Goal: Task Accomplishment & Management: Manage account settings

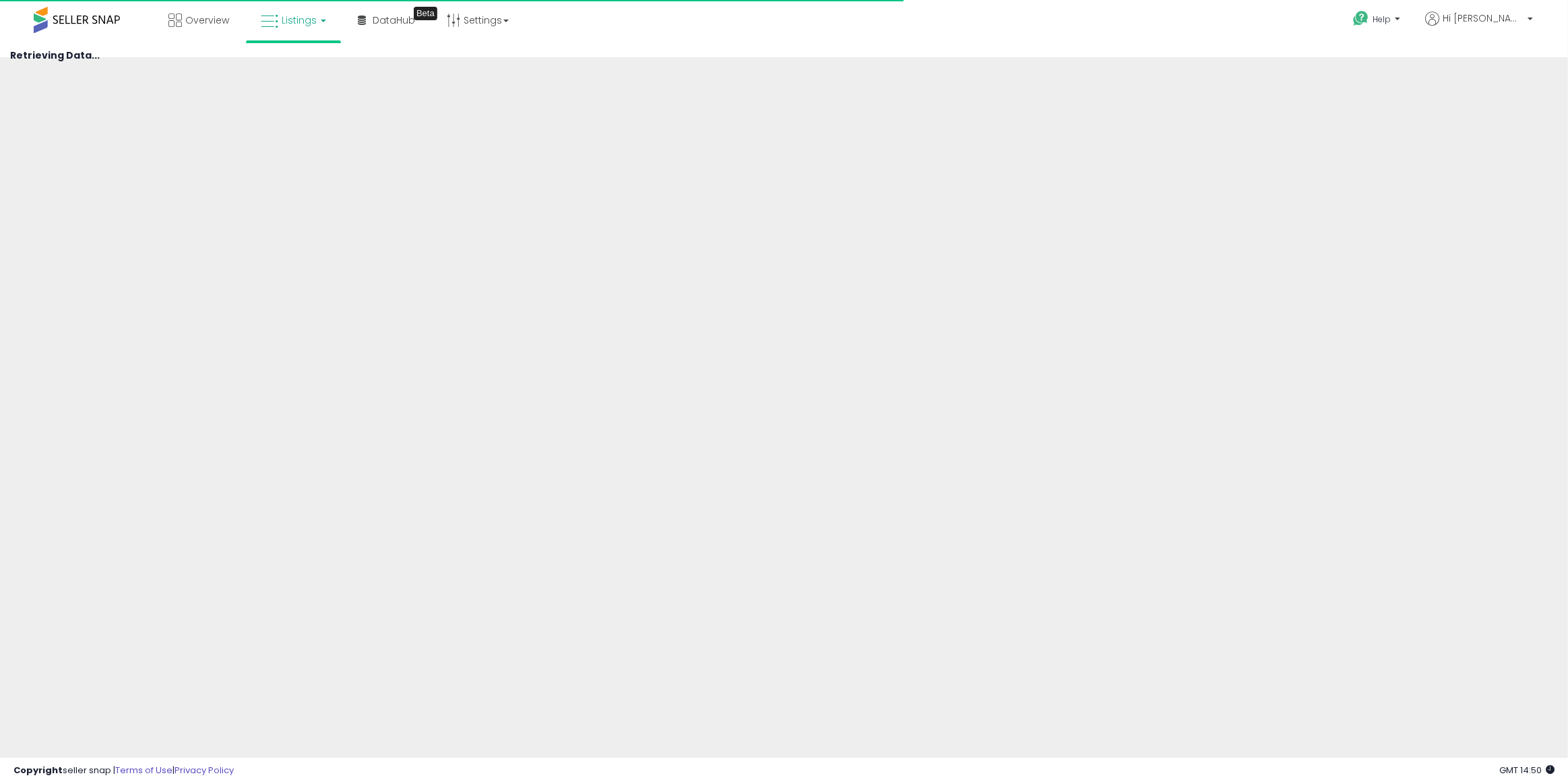
click at [321, 29] on link "Listings" at bounding box center [294, 20] width 86 height 40
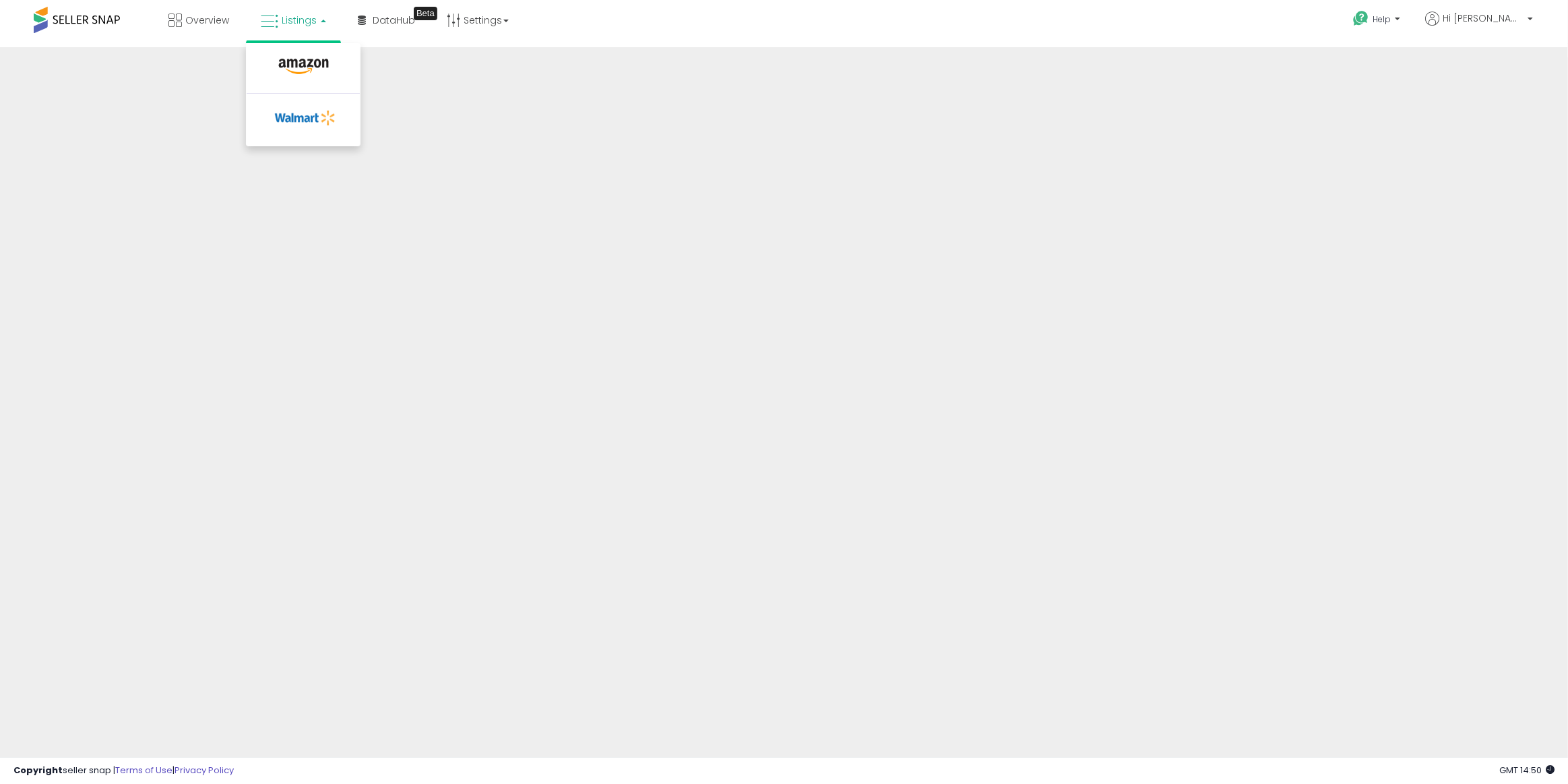
click at [746, 14] on div "Overview Listings DataHub Beta" at bounding box center [509, 28] width 1039 height 58
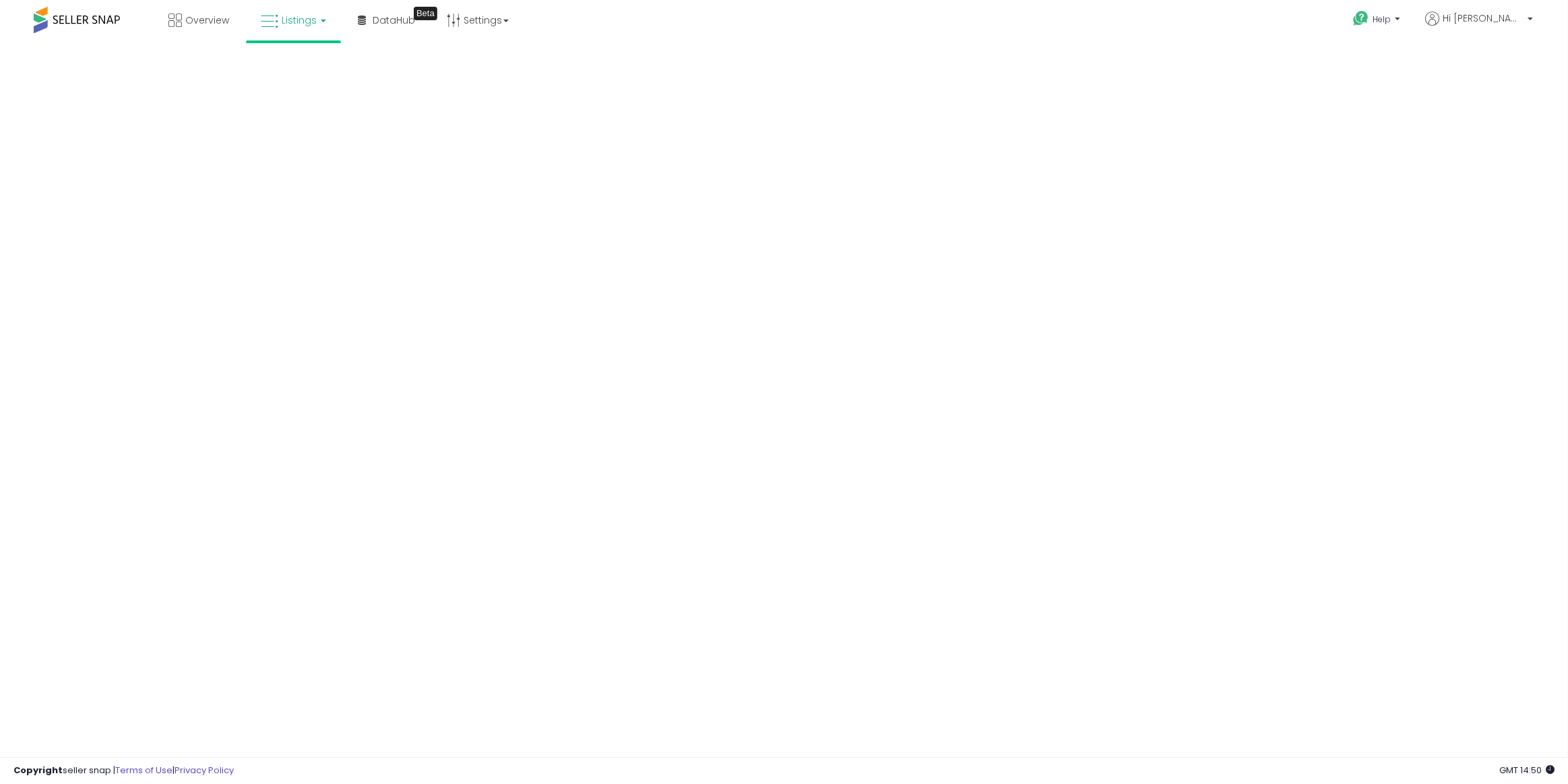
click at [307, 27] on link "Listings" at bounding box center [294, 20] width 86 height 40
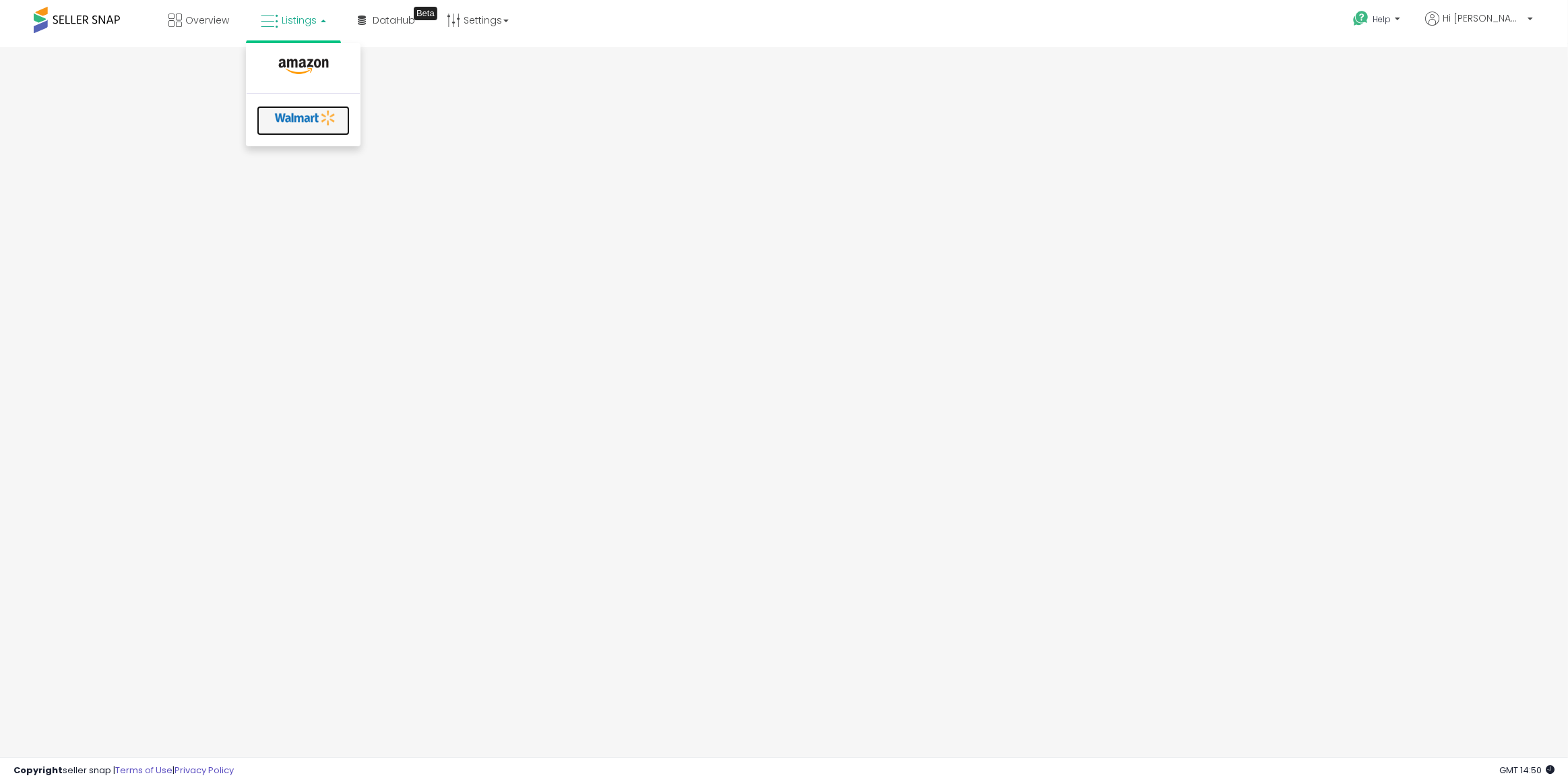
click at [300, 132] on link at bounding box center [303, 121] width 93 height 30
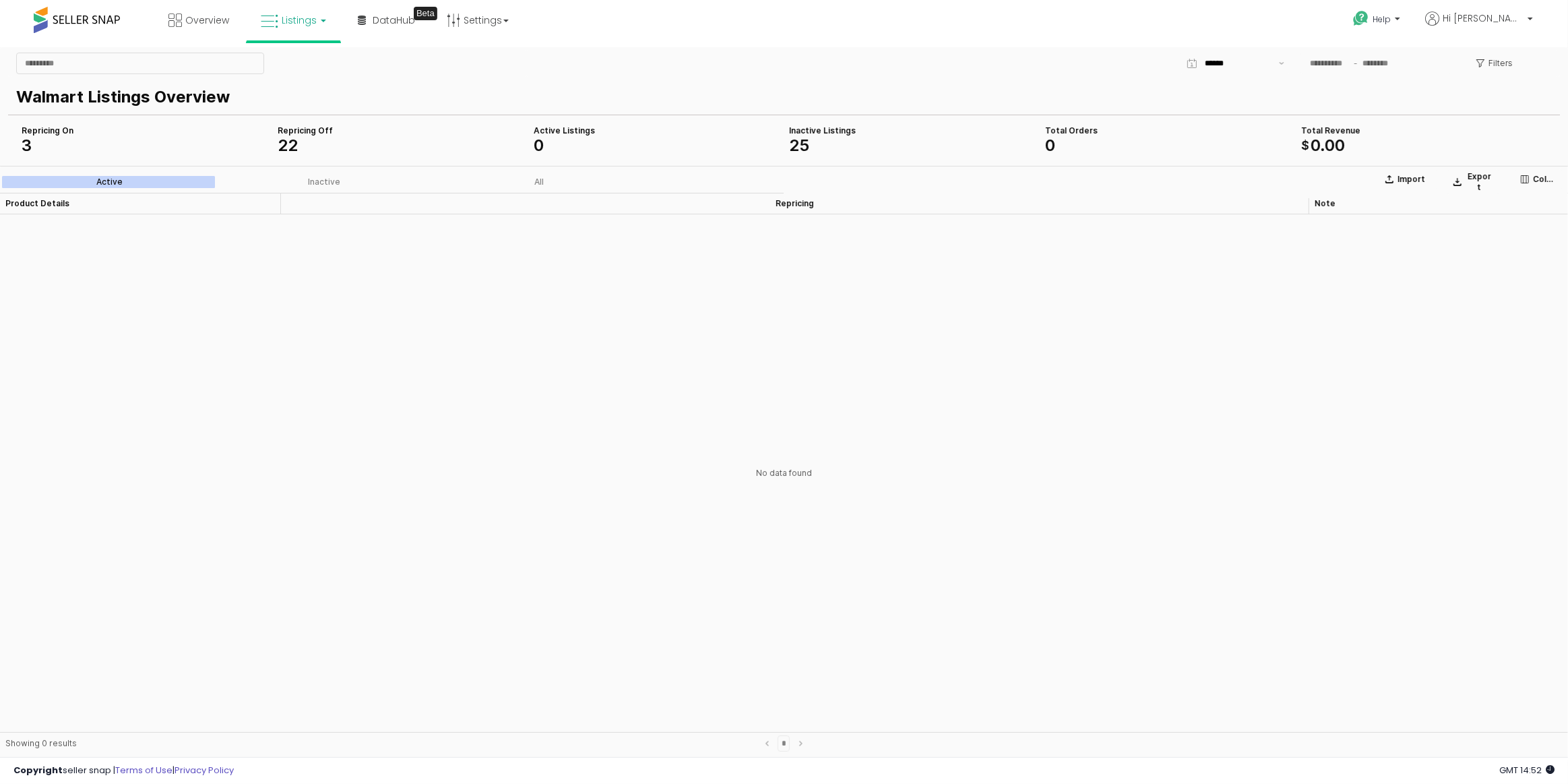
click at [293, 140] on span "22" at bounding box center [287, 144] width 20 height 19
click at [311, 180] on div "Inactive" at bounding box center [324, 181] width 32 height 10
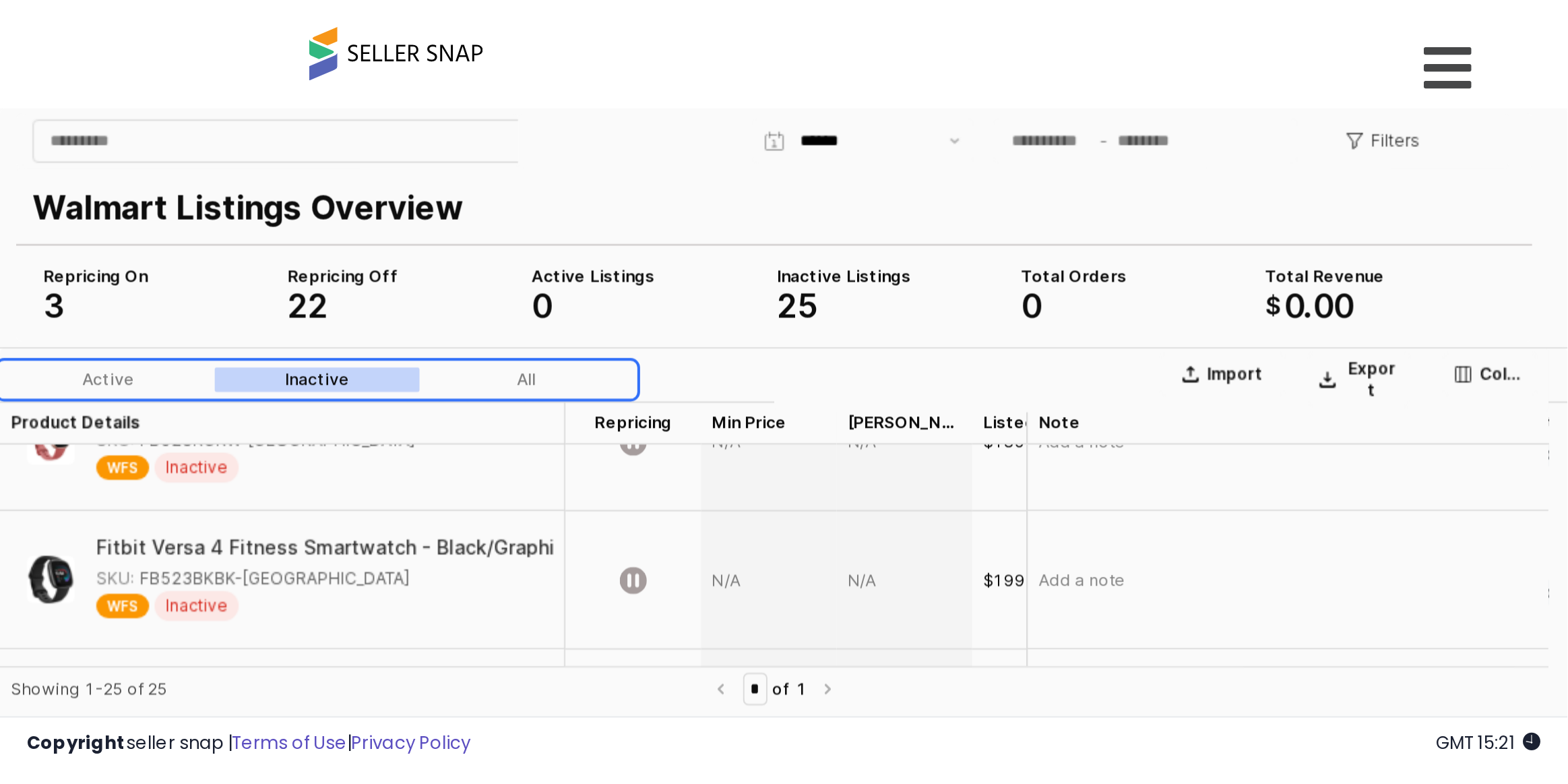
scroll to position [1206, 0]
